Goal: Task Accomplishment & Management: Manage account settings

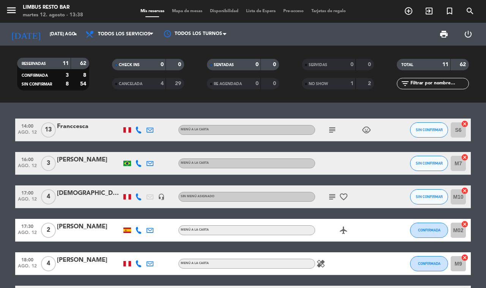
click at [136, 126] on icon at bounding box center [138, 129] width 7 height 7
click at [157, 116] on span at bounding box center [160, 118] width 6 height 6
click at [329, 127] on icon "subject" at bounding box center [331, 129] width 9 height 9
click at [423, 130] on span "SIN CONFIRMAR" at bounding box center [428, 129] width 27 height 4
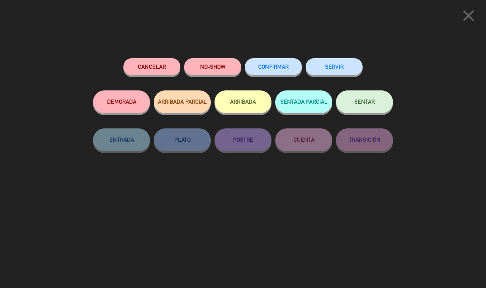
click at [270, 66] on span "CONFIRMAR" at bounding box center [273, 66] width 30 height 6
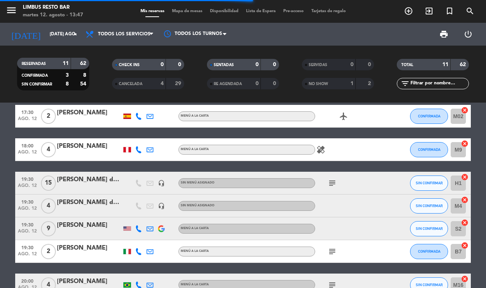
scroll to position [129, 0]
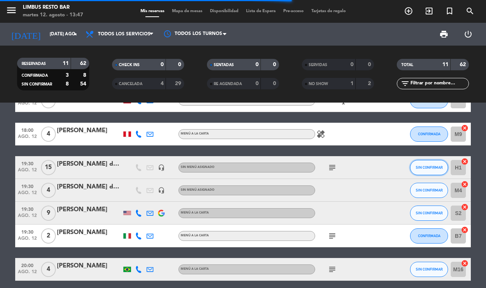
click at [431, 165] on span "SIN CONFIRMAR" at bounding box center [428, 167] width 27 height 4
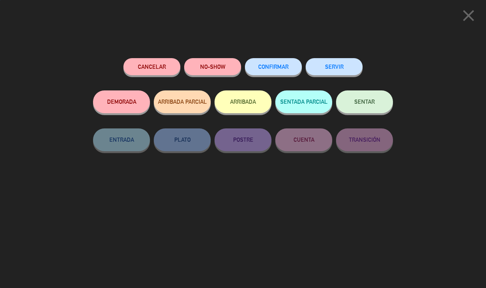
click at [270, 65] on span "CONFIRMAR" at bounding box center [273, 66] width 30 height 6
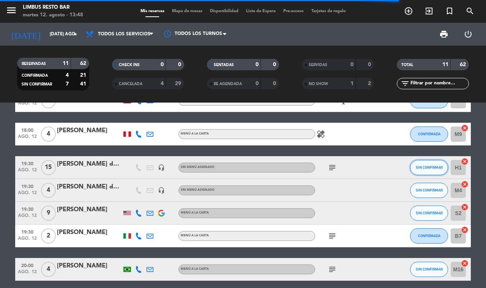
click at [421, 165] on span "SIN CONFIRMAR" at bounding box center [428, 167] width 27 height 4
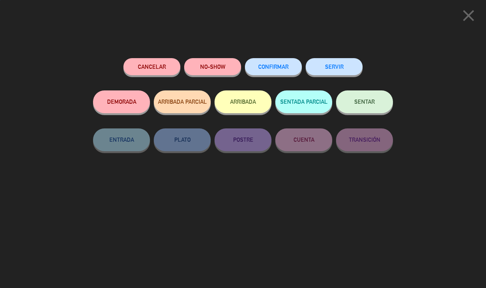
click at [264, 67] on span "CONFIRMAR" at bounding box center [273, 66] width 30 height 6
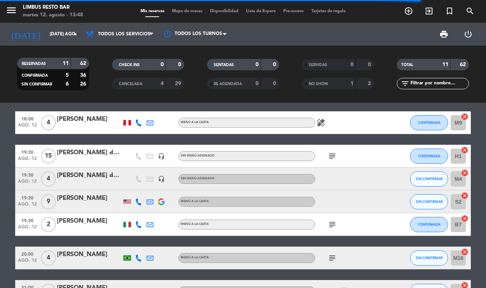
scroll to position [138, 0]
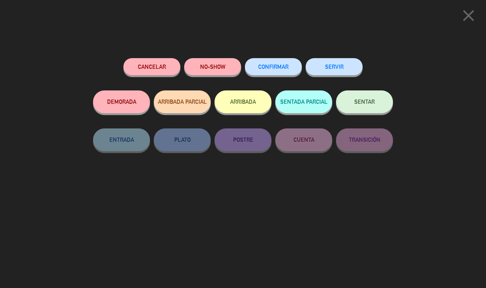
click at [266, 65] on span "CONFIRMAR" at bounding box center [273, 66] width 30 height 6
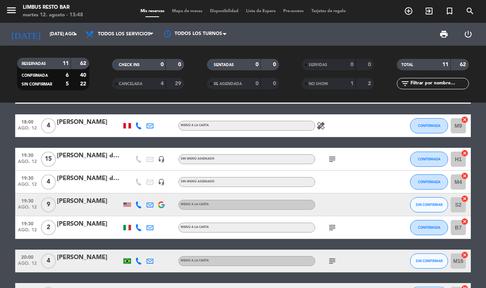
click at [137, 201] on icon at bounding box center [138, 204] width 7 height 7
click at [154, 187] on span at bounding box center [157, 190] width 6 height 6
click at [127, 202] on div at bounding box center [127, 204] width 8 height 4
click at [135, 201] on icon at bounding box center [138, 204] width 7 height 7
click at [126, 188] on span "Copiar" at bounding box center [133, 190] width 16 height 8
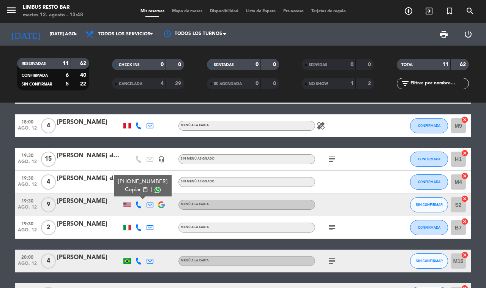
scroll to position [188, 0]
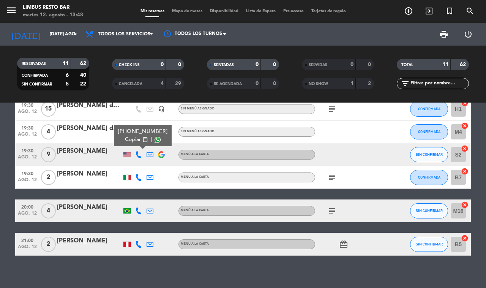
click at [330, 206] on icon "subject" at bounding box center [331, 210] width 9 height 9
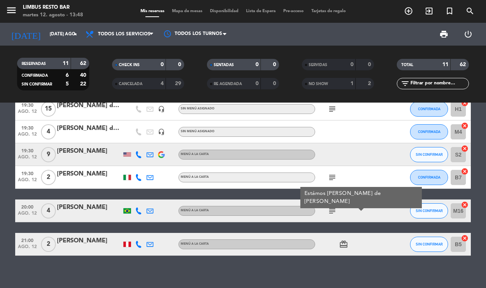
scroll to position [0, 0]
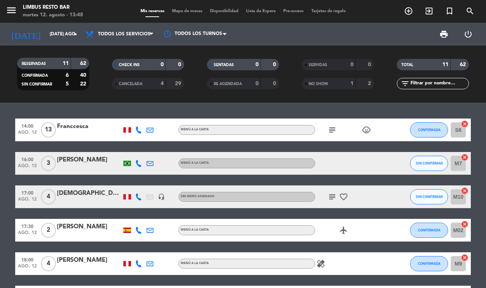
click at [339, 192] on icon "favorite_border" at bounding box center [343, 196] width 9 height 9
click at [332, 192] on icon "subject" at bounding box center [331, 196] width 9 height 9
click at [324, 244] on div "14:00 ago. 12 13 Franccesca MENÚ A LA CARTA subject child_care CONFIRMADA S6 ca…" at bounding box center [242, 280] width 455 height 325
click at [67, 32] on input "[DATE] ago." at bounding box center [76, 34] width 60 height 13
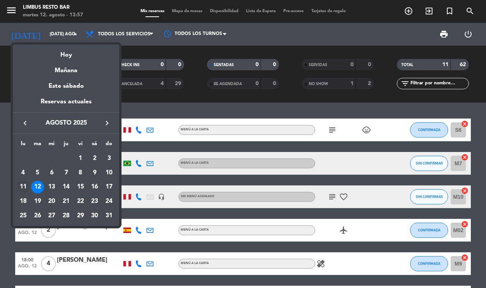
click at [17, 185] on div "11" at bounding box center [23, 187] width 13 height 13
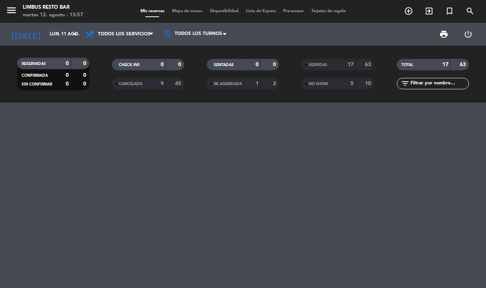
click at [340, 62] on div "17" at bounding box center [345, 64] width 15 height 9
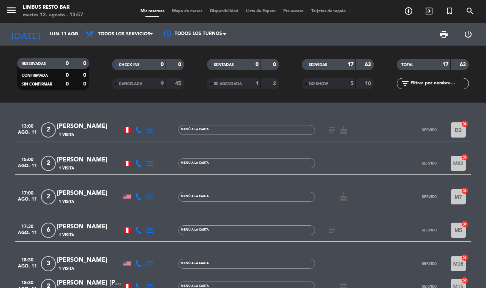
click at [137, 131] on icon at bounding box center [138, 129] width 7 height 7
click at [145, 116] on span "content_paste" at bounding box center [148, 118] width 6 height 6
click at [135, 118] on span "Copiar" at bounding box center [135, 118] width 16 height 8
click at [138, 162] on icon at bounding box center [138, 163] width 7 height 7
click at [130, 147] on span "Copiar" at bounding box center [135, 151] width 16 height 8
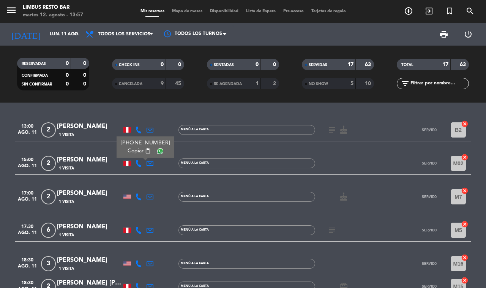
scroll to position [104, 0]
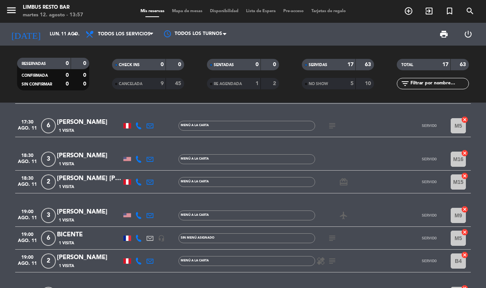
click at [139, 124] on icon at bounding box center [138, 125] width 7 height 7
click at [133, 111] on span "Copiar" at bounding box center [135, 112] width 16 height 8
click at [138, 178] on icon at bounding box center [138, 181] width 7 height 7
click at [157, 165] on span at bounding box center [160, 168] width 6 height 6
click at [145, 165] on span "content_paste" at bounding box center [148, 168] width 6 height 6
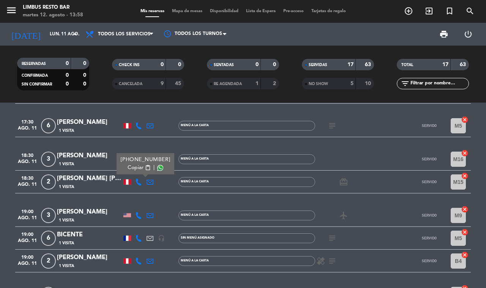
scroll to position [157, 0]
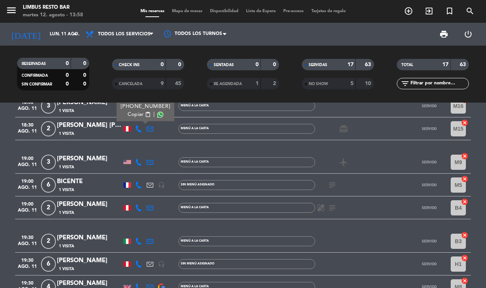
click at [141, 205] on icon at bounding box center [138, 207] width 7 height 7
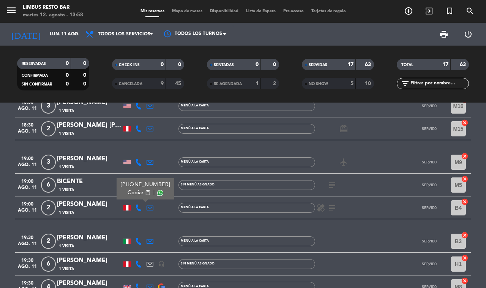
click at [145, 190] on span "content_paste" at bounding box center [148, 193] width 6 height 6
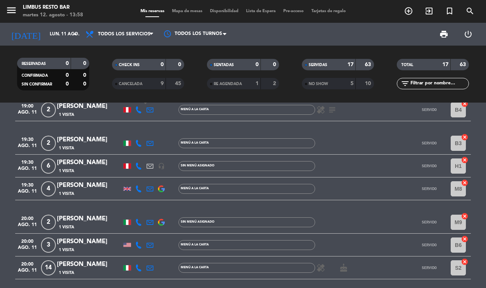
click at [141, 162] on icon at bounding box center [138, 165] width 7 height 7
click at [134, 146] on span "Copiar" at bounding box center [135, 150] width 16 height 8
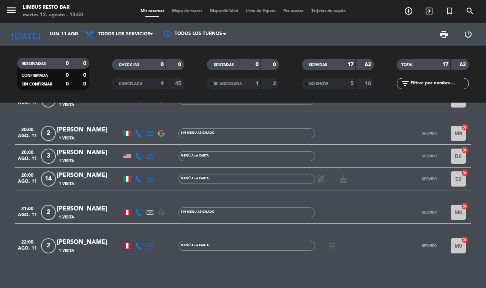
click at [138, 209] on icon at bounding box center [138, 212] width 7 height 7
click at [135, 193] on span "Copiar" at bounding box center [135, 195] width 16 height 8
click at [138, 242] on icon at bounding box center [138, 245] width 7 height 7
click at [137, 224] on button "Copiar content_paste" at bounding box center [138, 228] width 23 height 8
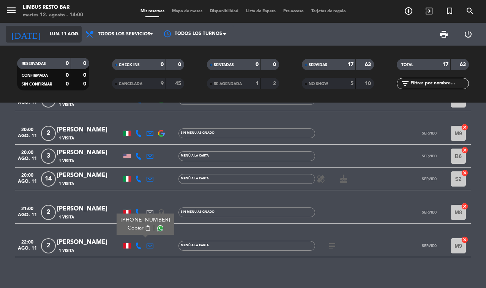
click at [65, 35] on input "lun. 11 ago." at bounding box center [76, 34] width 60 height 13
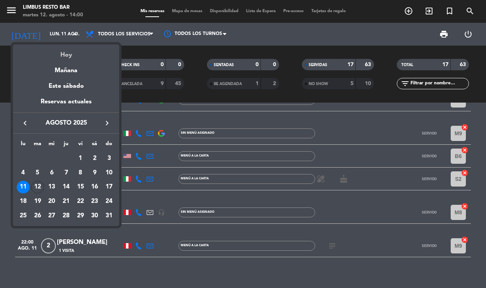
click at [66, 54] on div "Hoy" at bounding box center [66, 52] width 106 height 16
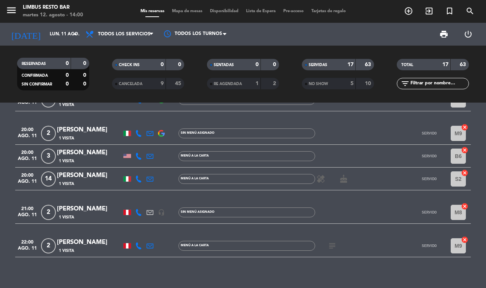
type input "[DATE] ago."
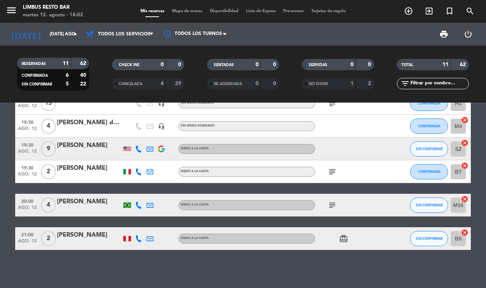
scroll to position [188, 0]
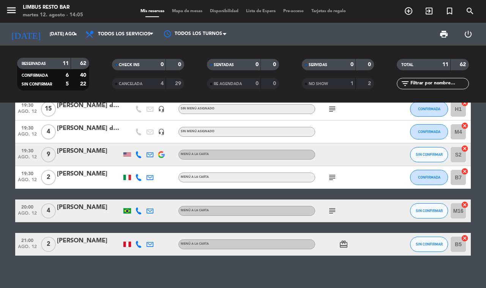
click at [407, 11] on icon "add_circle_outline" at bounding box center [408, 10] width 9 height 9
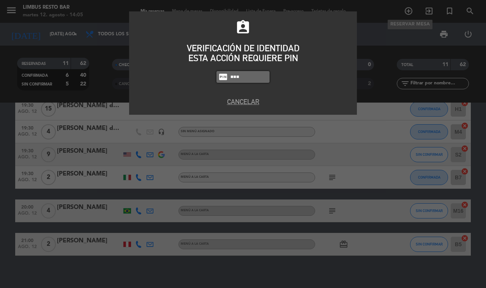
type input "8995"
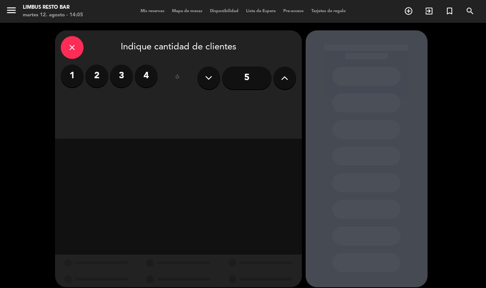
click at [107, 81] on div "1 2 3 4" at bounding box center [109, 76] width 97 height 23
click at [95, 78] on label "2" at bounding box center [96, 76] width 23 height 23
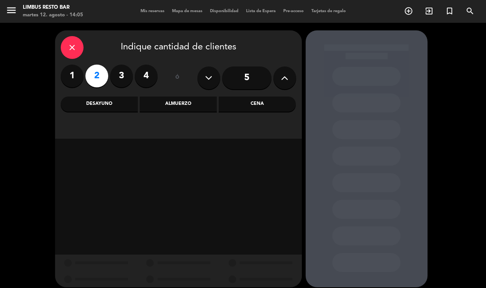
click at [247, 103] on div "Cena" at bounding box center [257, 103] width 77 height 15
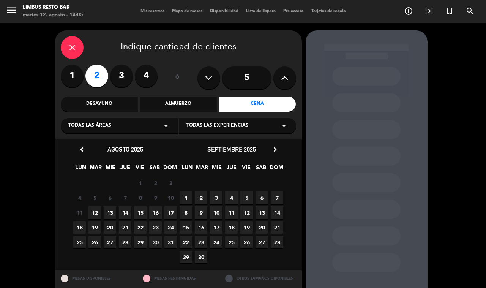
click at [95, 211] on span "12" at bounding box center [94, 212] width 13 height 13
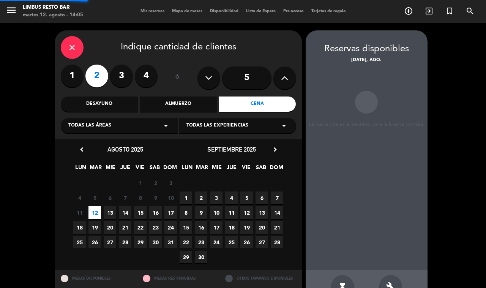
scroll to position [21, 0]
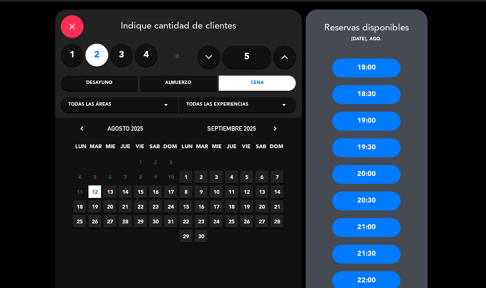
click at [376, 91] on div "18:30" at bounding box center [366, 94] width 68 height 19
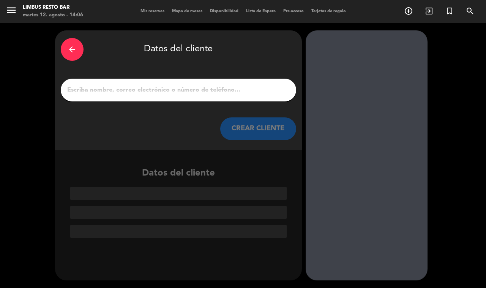
scroll to position [0, 0]
click at [199, 92] on input "1" at bounding box center [178, 90] width 224 height 11
click at [203, 88] on input "1" at bounding box center [178, 90] width 224 height 11
paste input "Mayely [PERSON_NAME] [PERSON_NAME]"
type input "Mayely [PERSON_NAME] [PERSON_NAME]"
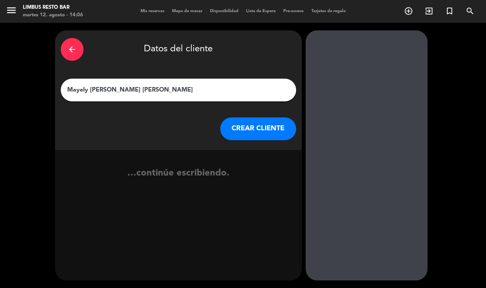
click at [263, 124] on button "CREAR CLIENTE" at bounding box center [258, 128] width 76 height 23
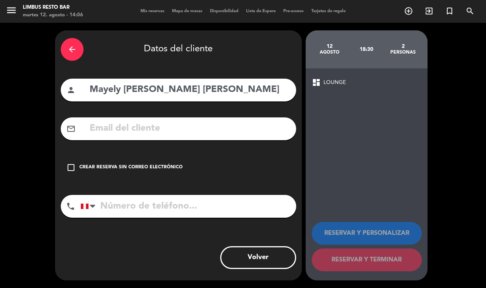
click at [71, 170] on div "check_box_outline_blank Crear reserva sin correo electrónico" at bounding box center [178, 167] width 235 height 23
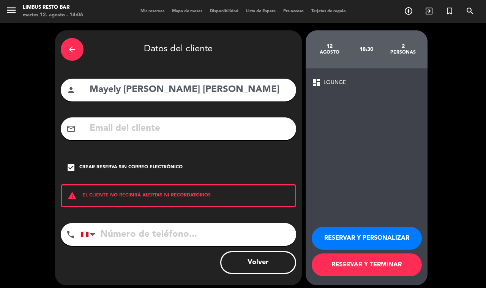
click at [71, 167] on icon "check_box" at bounding box center [70, 167] width 9 height 9
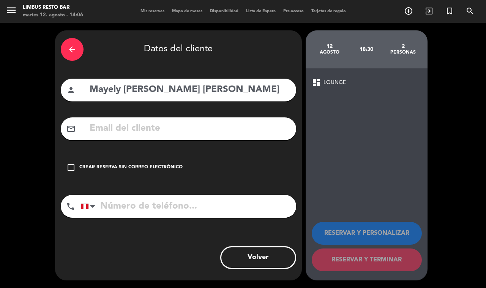
click at [160, 130] on input "text" at bounding box center [189, 129] width 201 height 16
paste input "[EMAIL_ADDRESS][DOMAIN_NAME]"
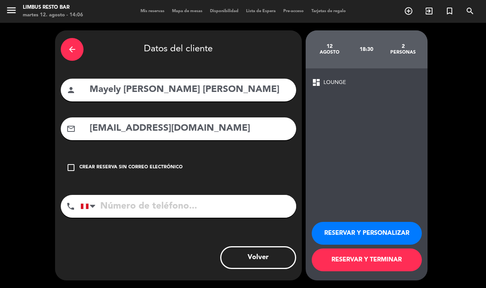
type input "[EMAIL_ADDRESS][DOMAIN_NAME]"
click at [133, 200] on input "tel" at bounding box center [188, 206] width 216 height 23
paste input "993850223"
type input "993850223"
click at [397, 263] on button "RESERVAR Y TERMINAR" at bounding box center [367, 259] width 110 height 23
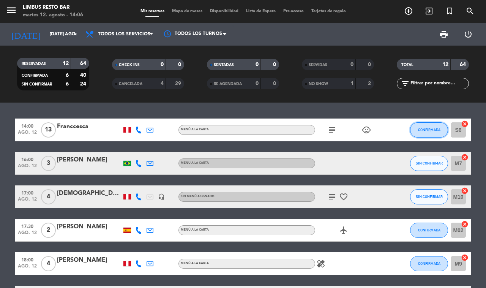
click at [430, 129] on span "CONFIRMADA" at bounding box center [429, 129] width 22 height 4
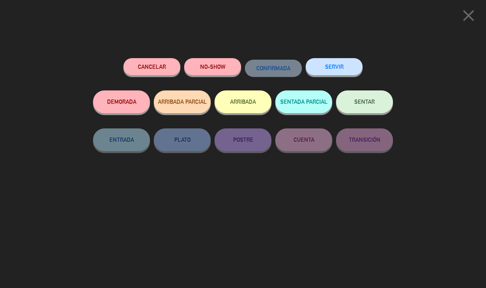
click at [338, 63] on button "SERVIR" at bounding box center [333, 66] width 57 height 17
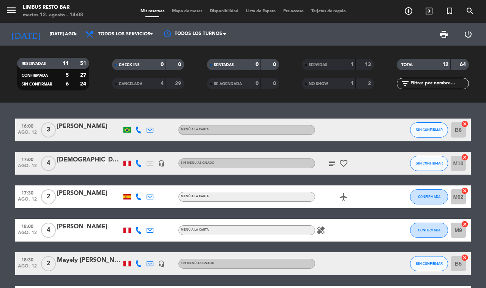
click at [82, 259] on div "Mayely [PERSON_NAME] [PERSON_NAME]" at bounding box center [89, 260] width 65 height 10
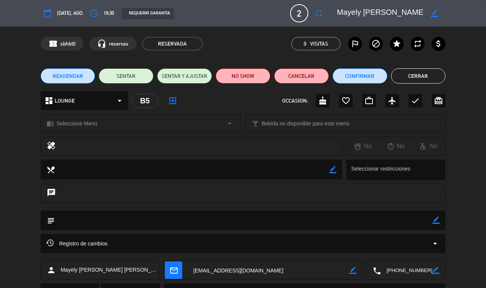
click at [435, 219] on icon "border_color" at bounding box center [435, 219] width 7 height 7
click at [196, 219] on textarea at bounding box center [244, 219] width 378 height 19
type textarea "M"
click at [432, 218] on icon at bounding box center [435, 219] width 7 height 7
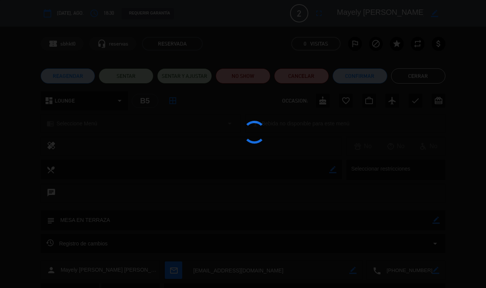
type textarea "MESA EN TERRAZA"
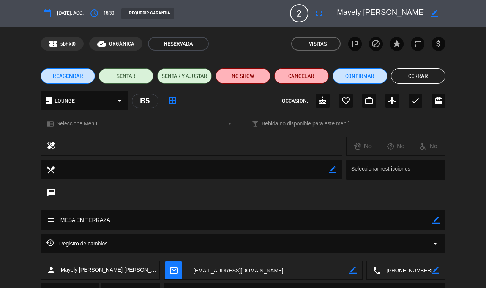
click at [418, 77] on button "Cerrar" at bounding box center [418, 75] width 55 height 15
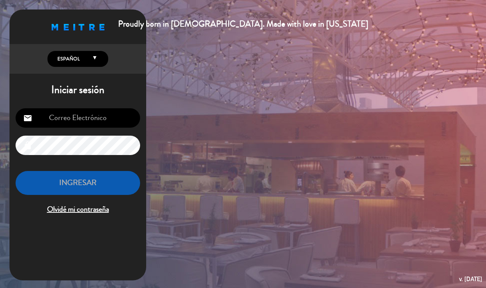
type input "[EMAIL_ADDRESS][DOMAIN_NAME]"
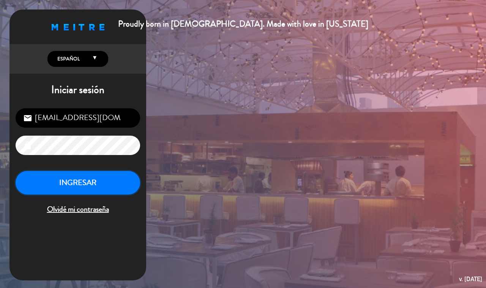
click at [120, 185] on button "INGRESAR" at bounding box center [78, 183] width 124 height 24
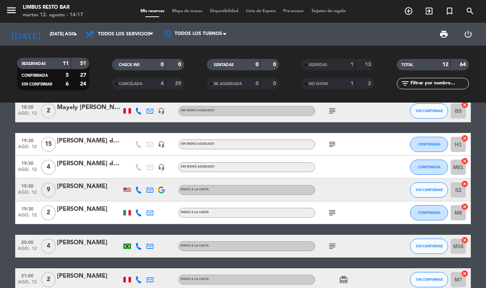
scroll to position [188, 0]
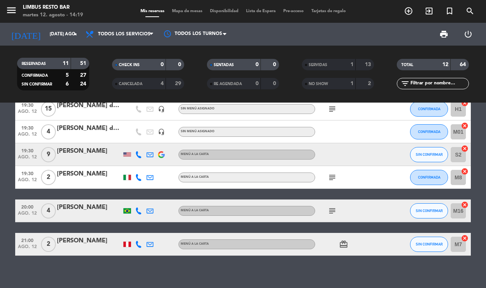
click at [197, 285] on div "16:00 ago. 12 3 [PERSON_NAME] MENÚ A LA CARTA SIN CONFIRMAR B6 cancel 17:00 ago…" at bounding box center [243, 194] width 486 height 185
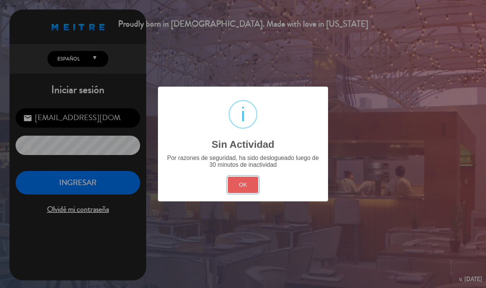
click at [247, 181] on button "OK" at bounding box center [243, 184] width 31 height 16
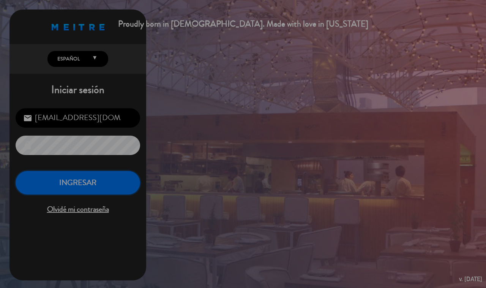
click at [116, 181] on button "INGRESAR" at bounding box center [78, 183] width 124 height 24
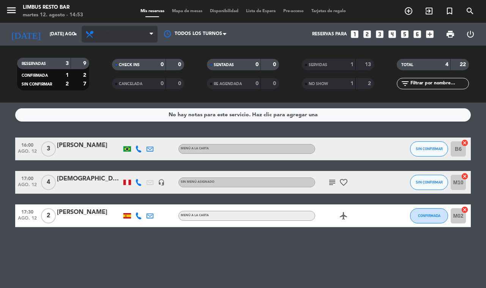
click at [120, 41] on span "Almuerzo" at bounding box center [120, 34] width 76 height 17
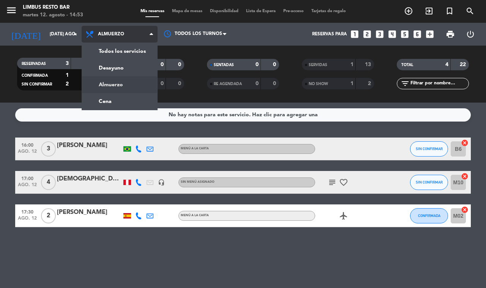
click at [141, 50] on div "menu Limbus Resto Bar martes 12. agosto - 14:53 Mis reservas Mapa de mesas Disp…" at bounding box center [243, 51] width 486 height 102
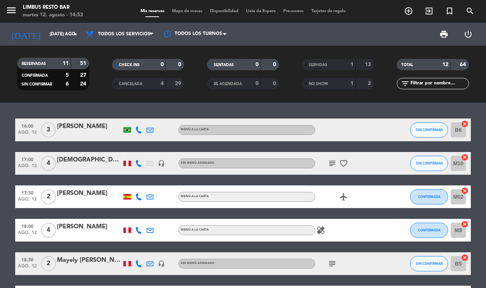
click at [137, 131] on icon at bounding box center [138, 129] width 7 height 7
click at [154, 117] on span at bounding box center [157, 118] width 6 height 6
click at [140, 162] on icon at bounding box center [138, 163] width 7 height 7
click at [157, 148] on span at bounding box center [160, 151] width 6 height 6
click at [145, 151] on span "content_paste" at bounding box center [148, 151] width 6 height 6
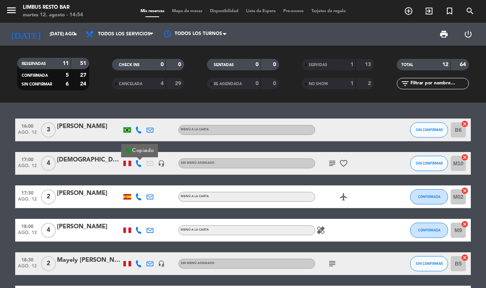
click at [138, 160] on icon at bounding box center [138, 163] width 7 height 7
click at [137, 161] on icon at bounding box center [138, 163] width 7 height 7
click at [157, 149] on span at bounding box center [160, 151] width 6 height 6
click at [135, 196] on icon at bounding box center [138, 196] width 7 height 7
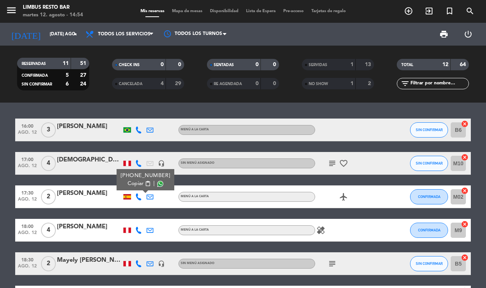
click at [157, 181] on span at bounding box center [160, 184] width 6 height 6
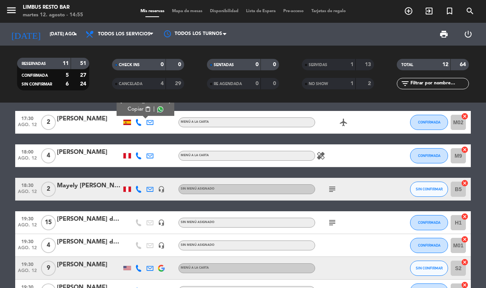
scroll to position [75, 0]
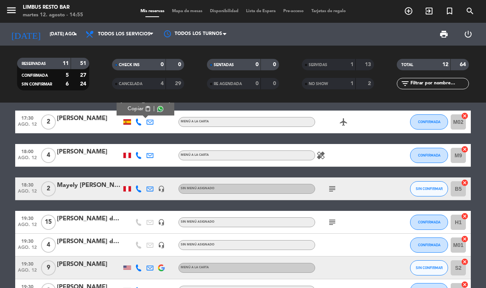
click at [141, 154] on icon at bounding box center [138, 155] width 7 height 7
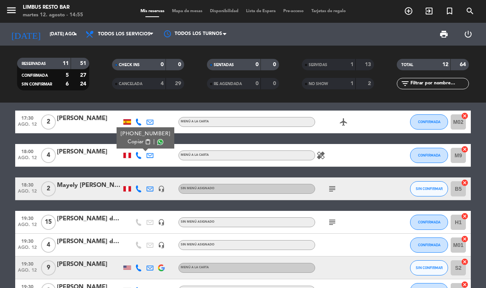
click at [157, 142] on span at bounding box center [160, 142] width 6 height 6
click at [137, 185] on icon at bounding box center [138, 188] width 7 height 7
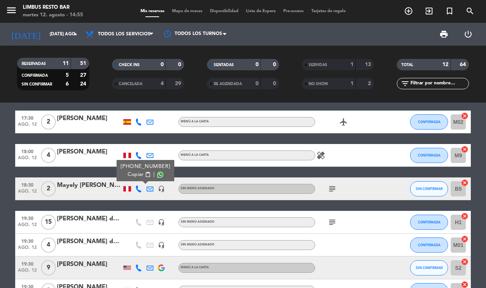
click at [157, 173] on span at bounding box center [160, 174] width 6 height 6
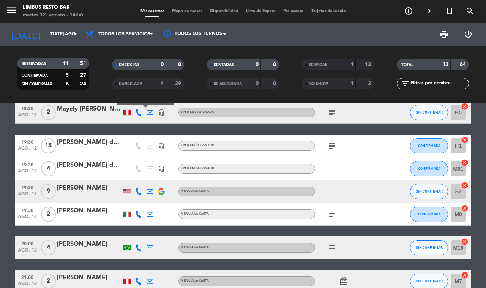
scroll to position [152, 0]
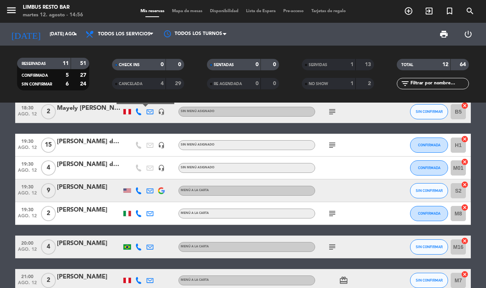
click at [139, 187] on icon at bounding box center [138, 190] width 7 height 7
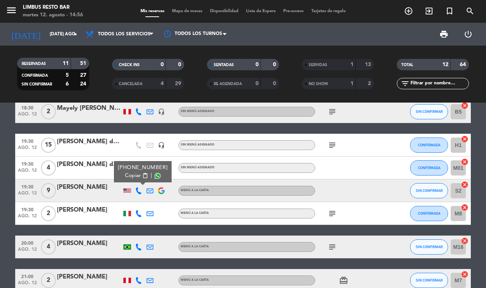
click at [154, 173] on span at bounding box center [157, 176] width 6 height 6
click at [142, 211] on icon at bounding box center [138, 213] width 7 height 7
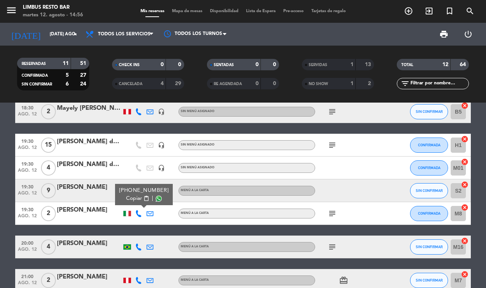
click at [153, 194] on div "Copiar content_paste |" at bounding box center [144, 198] width 50 height 8
click at [156, 196] on span at bounding box center [159, 198] width 6 height 6
click at [136, 243] on icon at bounding box center [138, 246] width 7 height 7
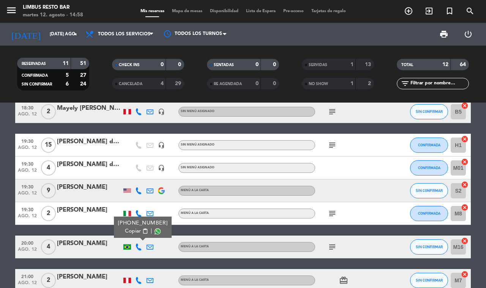
click at [154, 228] on span at bounding box center [157, 231] width 6 height 6
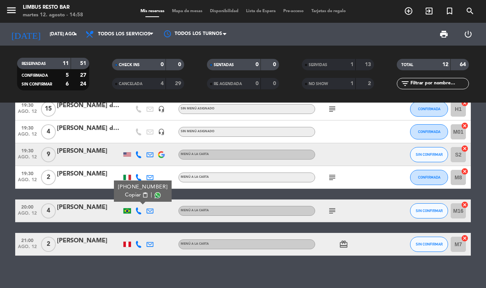
click at [138, 241] on icon at bounding box center [138, 244] width 7 height 7
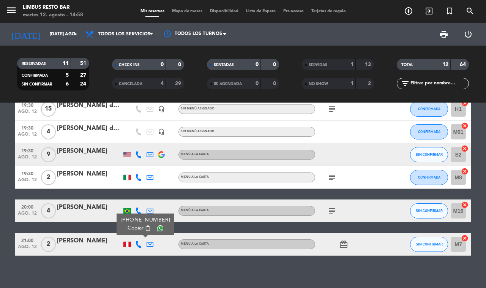
click at [135, 228] on span "Copiar" at bounding box center [135, 228] width 16 height 8
click at [138, 241] on icon at bounding box center [138, 244] width 7 height 7
click at [157, 226] on span at bounding box center [160, 228] width 6 height 6
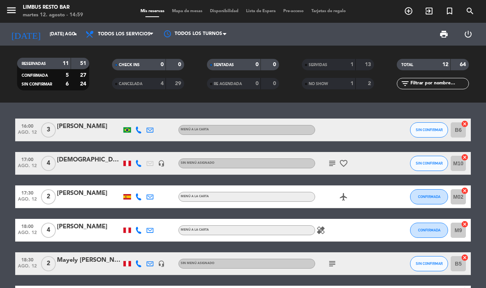
click at [86, 132] on div at bounding box center [89, 135] width 65 height 6
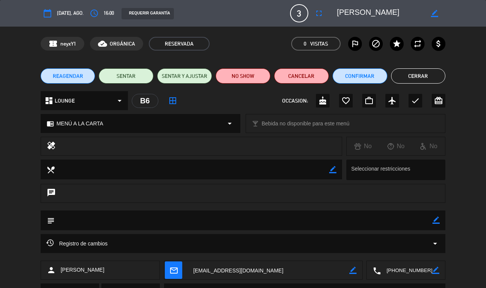
click at [68, 79] on span "REAGENDAR" at bounding box center [68, 76] width 30 height 8
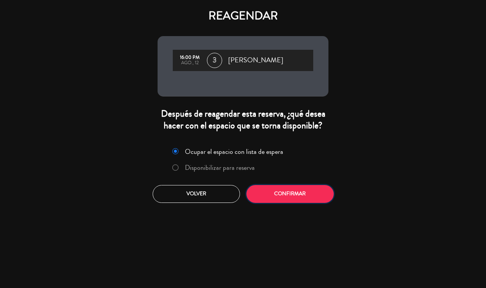
click at [282, 191] on button "Confirmar" at bounding box center [289, 194] width 87 height 18
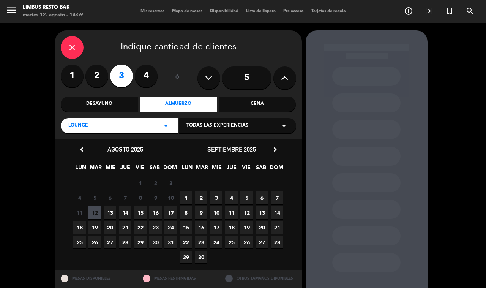
click at [140, 208] on span "15" at bounding box center [140, 212] width 13 height 13
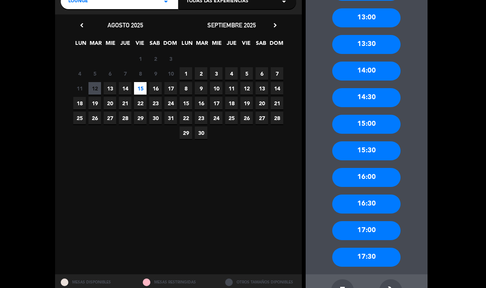
scroll to position [136, 0]
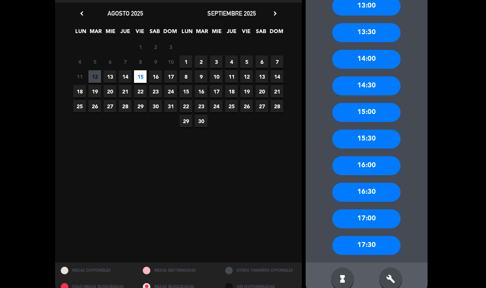
click at [376, 168] on div "16:00" at bounding box center [366, 165] width 68 height 19
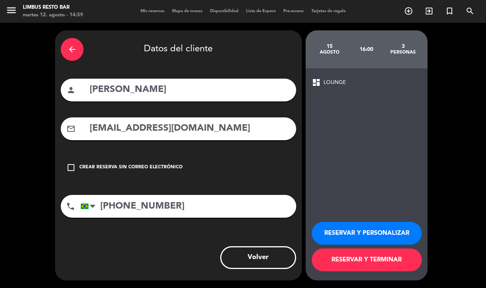
scroll to position [0, 0]
click at [369, 258] on button "RESERVAR Y TERMINAR" at bounding box center [367, 259] width 110 height 23
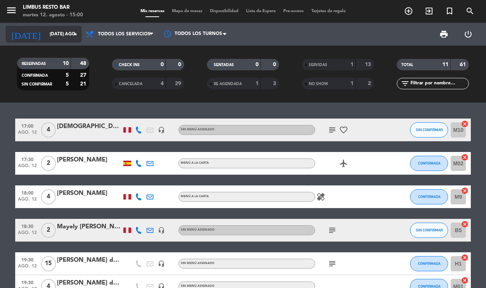
click at [77, 38] on icon "arrow_drop_down" at bounding box center [75, 34] width 9 height 9
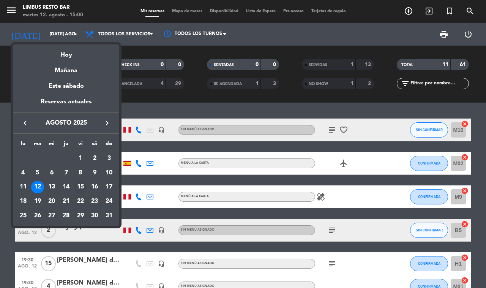
click at [80, 185] on div "15" at bounding box center [80, 187] width 13 height 13
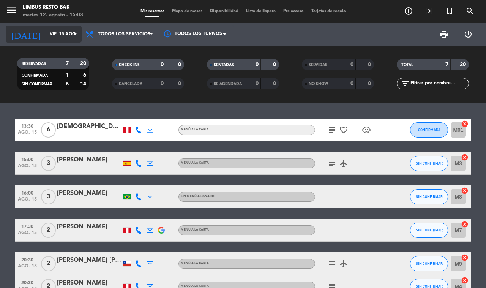
click at [68, 35] on input "vie. 15 ago." at bounding box center [76, 34] width 60 height 13
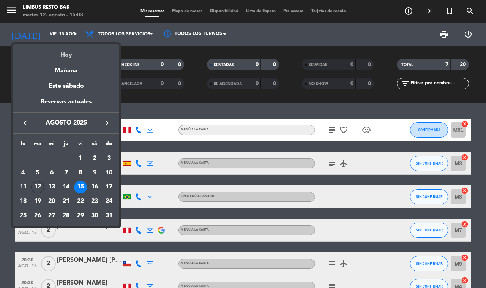
click at [76, 57] on div "Hoy" at bounding box center [66, 52] width 106 height 16
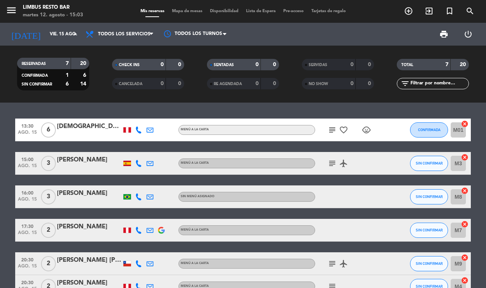
type input "[DATE] ago."
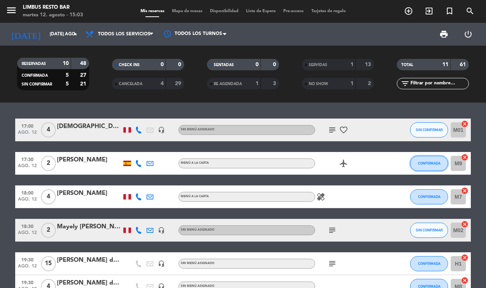
click at [426, 161] on span "CONFIRMADA" at bounding box center [429, 163] width 22 height 4
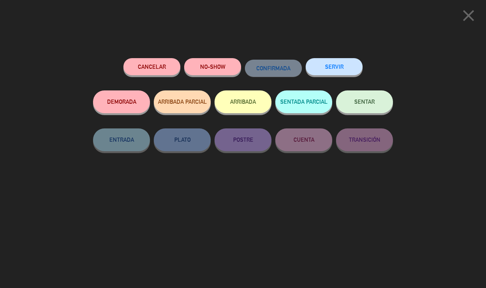
click at [473, 15] on icon "close" at bounding box center [468, 15] width 19 height 19
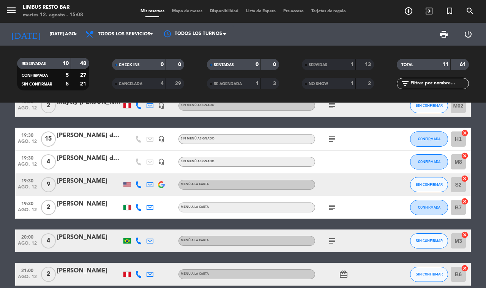
scroll to position [155, 0]
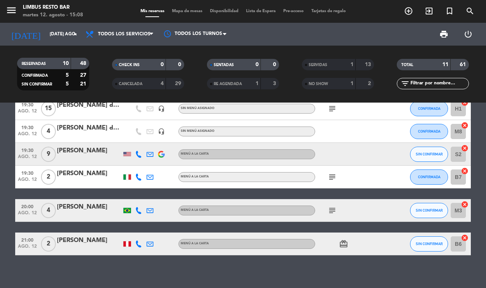
click at [267, 274] on div "17:00 ago. 12 4 [DEMOGRAPHIC_DATA][PERSON_NAME] headset_mic Sin menú asignado s…" at bounding box center [243, 194] width 486 height 185
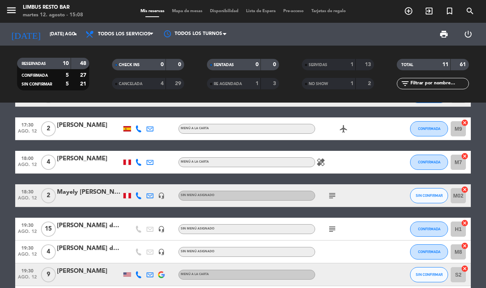
scroll to position [0, 0]
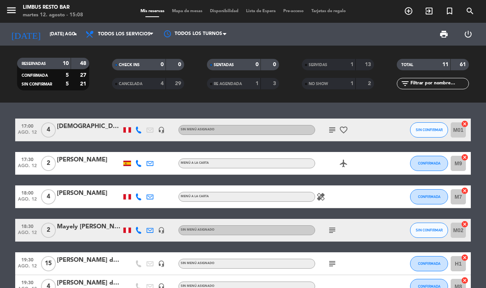
click at [337, 65] on div "SERVIDAS" at bounding box center [321, 64] width 35 height 9
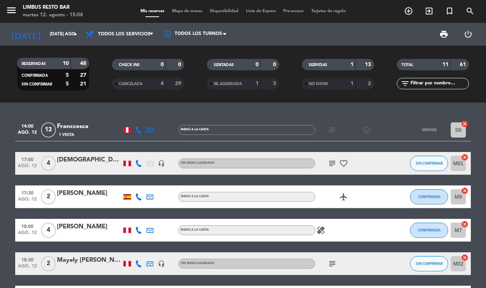
click at [330, 65] on div "SERVIDAS" at bounding box center [321, 64] width 35 height 9
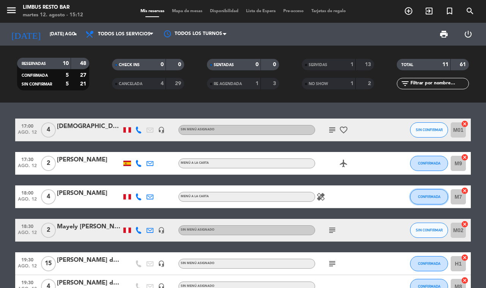
click at [433, 194] on span "CONFIRMADA" at bounding box center [429, 196] width 22 height 4
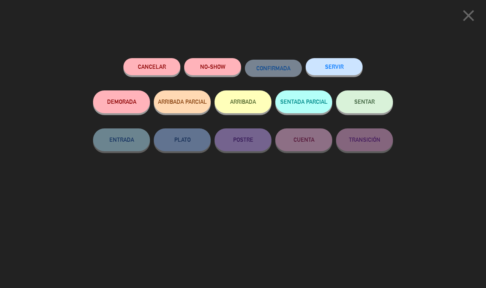
click at [157, 64] on button "Cancelar" at bounding box center [151, 66] width 57 height 17
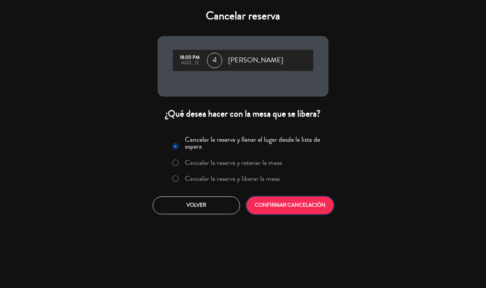
click at [296, 200] on button "CONFIRMAR CANCELACIÓN" at bounding box center [289, 205] width 87 height 18
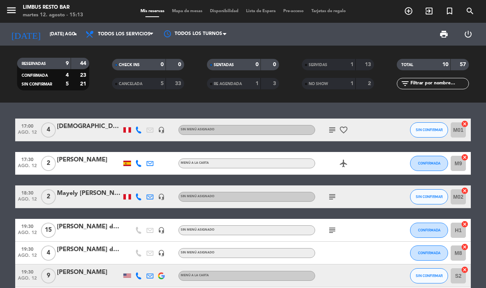
click at [385, 207] on div "17:00 ago. 12 4 [DEMOGRAPHIC_DATA][PERSON_NAME] headset_mic Sin menú asignado s…" at bounding box center [242, 247] width 455 height 258
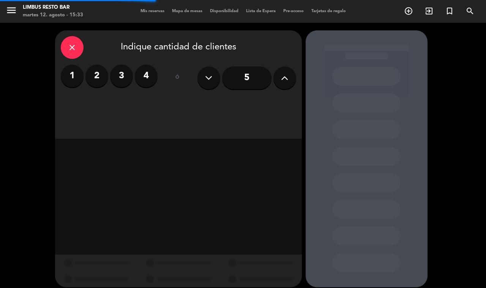
click at [76, 47] on icon "close" at bounding box center [72, 47] width 9 height 9
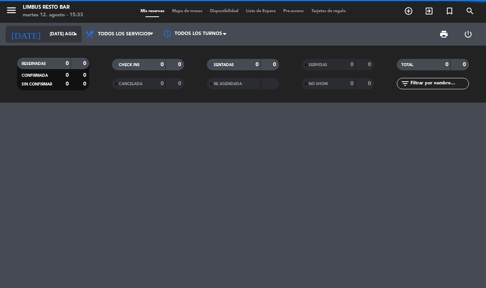
click at [55, 36] on input "[DATE] ago." at bounding box center [76, 34] width 60 height 13
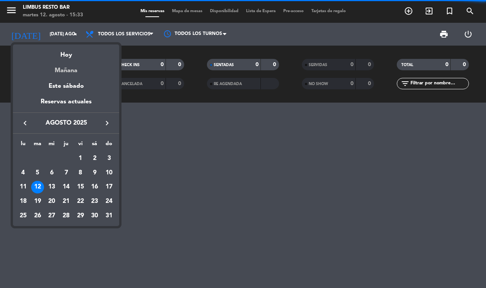
click at [72, 63] on div "Mañana" at bounding box center [66, 68] width 106 height 16
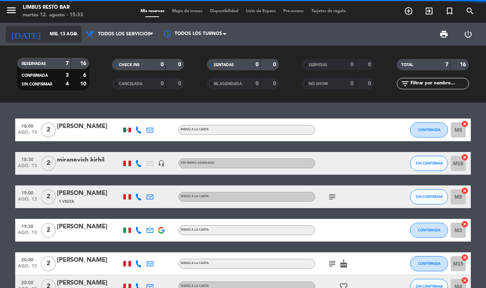
click at [65, 32] on input "mié. 13 ago." at bounding box center [76, 34] width 60 height 13
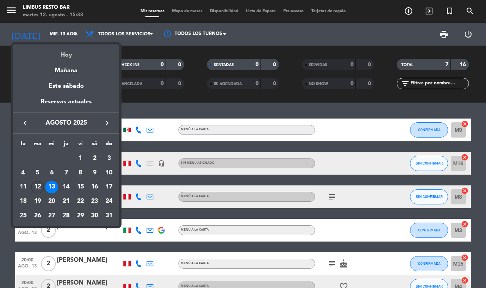
click at [72, 57] on div "Hoy" at bounding box center [66, 52] width 106 height 16
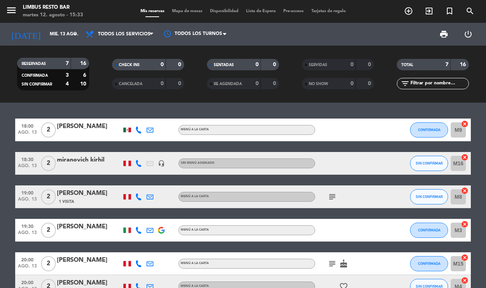
type input "[DATE] ago."
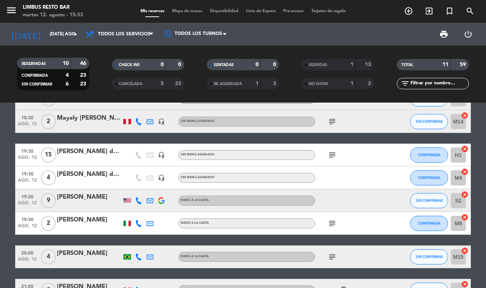
scroll to position [145, 0]
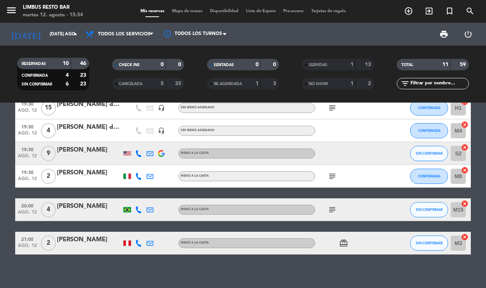
click at [328, 85] on span "NO SHOW" at bounding box center [317, 84] width 19 height 4
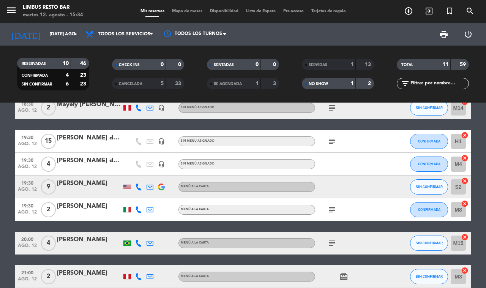
scroll to position [0, 0]
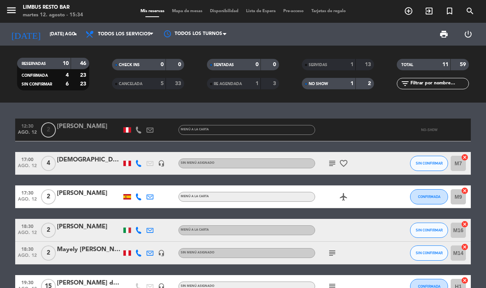
click at [326, 85] on span "NO SHOW" at bounding box center [317, 84] width 19 height 4
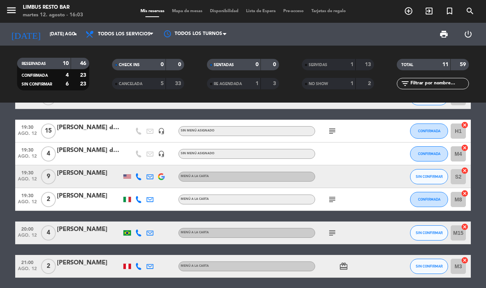
scroll to position [145, 0]
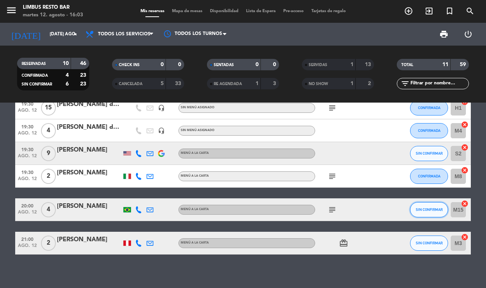
click at [426, 207] on span "SIN CONFIRMAR" at bounding box center [428, 209] width 27 height 4
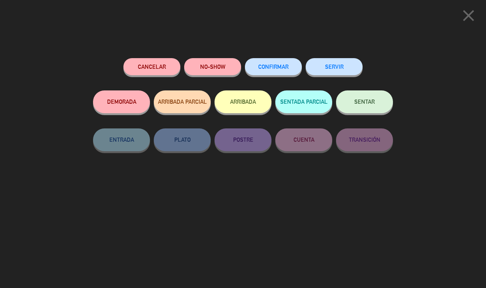
click at [267, 68] on span "CONFIRMAR" at bounding box center [273, 66] width 30 height 6
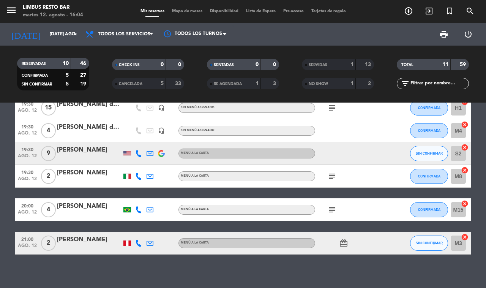
click at [353, 259] on div "17:00 ago. 12 4 [DEMOGRAPHIC_DATA][PERSON_NAME] headset_mic Sin menú asignado s…" at bounding box center [243, 194] width 486 height 185
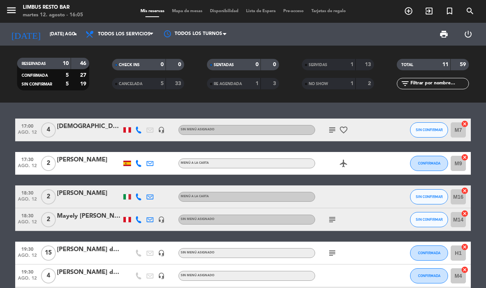
click at [328, 126] on icon "subject" at bounding box center [331, 129] width 9 height 9
click at [408, 15] on icon "add_circle_outline" at bounding box center [408, 10] width 9 height 9
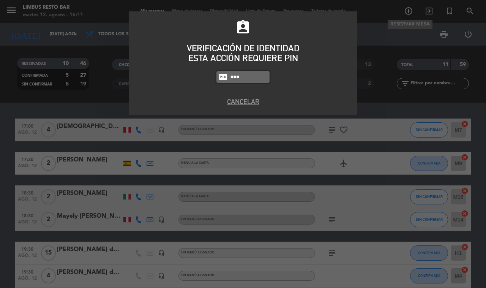
type input "8995"
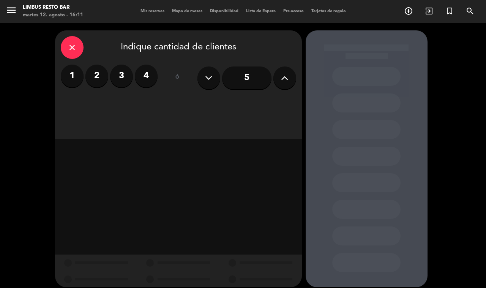
click at [279, 75] on button at bounding box center [284, 77] width 23 height 23
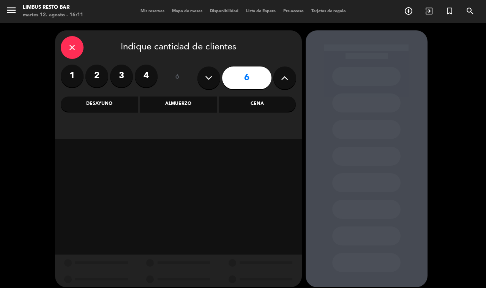
click at [256, 103] on div "Cena" at bounding box center [257, 103] width 77 height 15
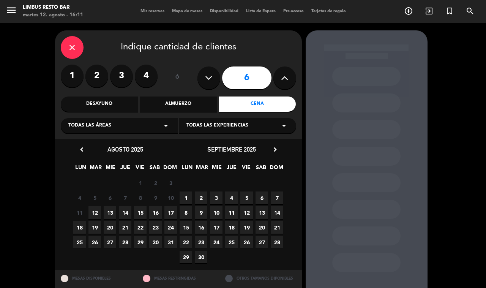
click at [91, 211] on span "12" at bounding box center [94, 212] width 13 height 13
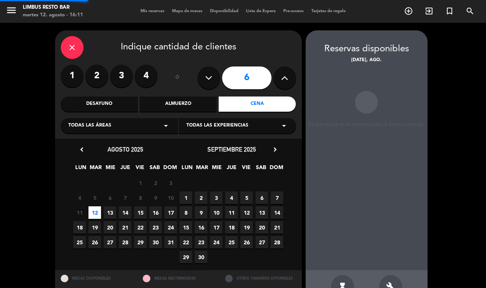
scroll to position [21, 0]
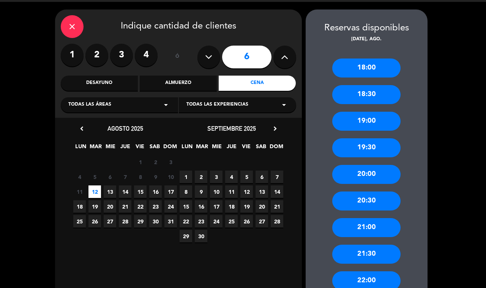
click at [367, 124] on div "19:00" at bounding box center [366, 121] width 68 height 19
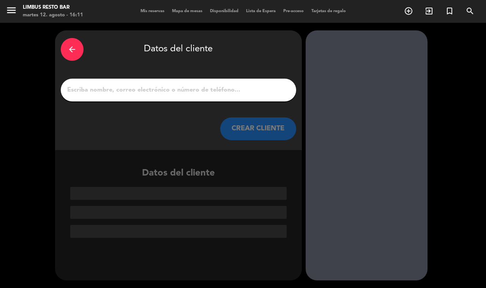
scroll to position [0, 0]
click at [158, 90] on input "1" at bounding box center [178, 90] width 224 height 11
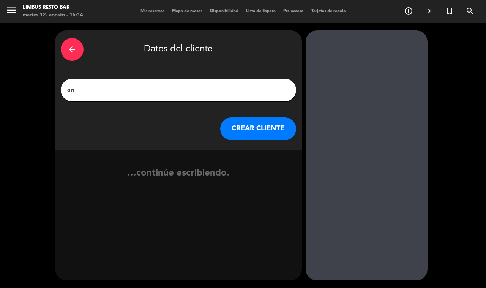
type input "a"
type input "[PERSON_NAME]"
click at [281, 125] on button "CREAR CLIENTE" at bounding box center [258, 128] width 76 height 23
